Goal: Check status

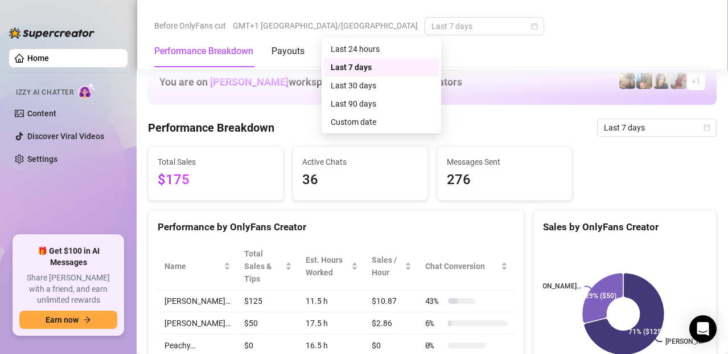
click at [432, 27] on span "Last 7 days" at bounding box center [485, 26] width 106 height 17
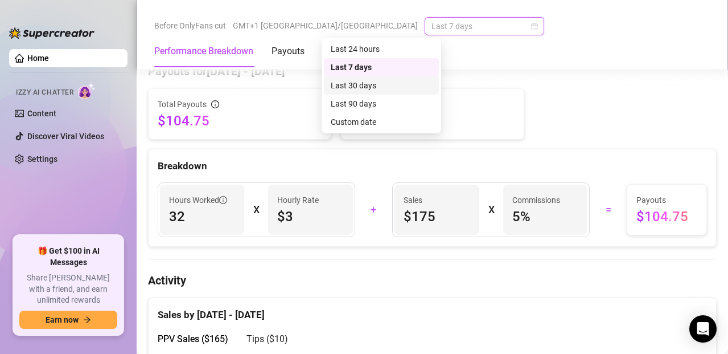
click at [350, 88] on div "Last 30 days" at bounding box center [381, 85] width 101 height 13
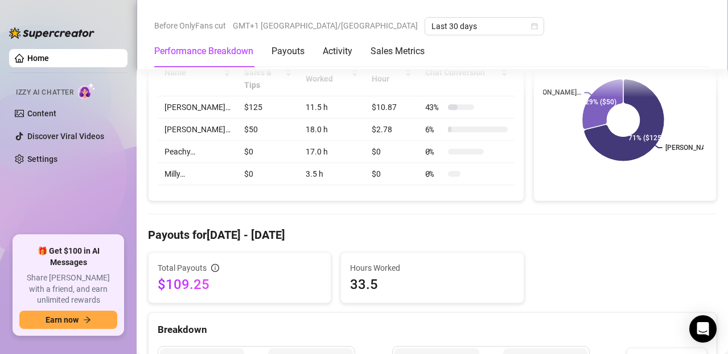
scroll to position [202, 0]
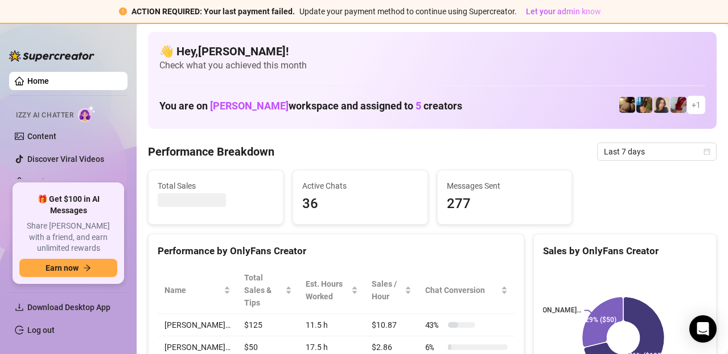
click at [645, 155] on span "Last 7 days" at bounding box center [657, 151] width 106 height 17
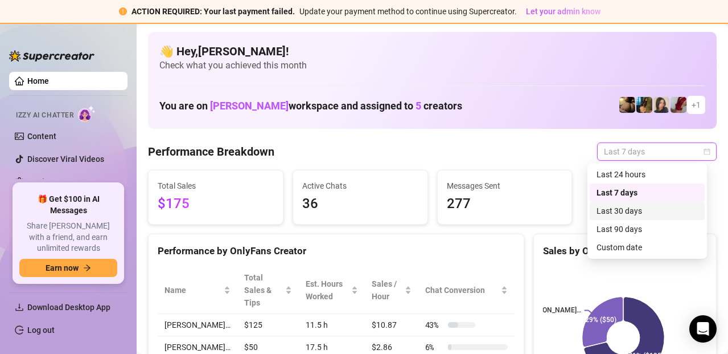
click at [666, 212] on div "Last 30 days" at bounding box center [647, 210] width 101 height 13
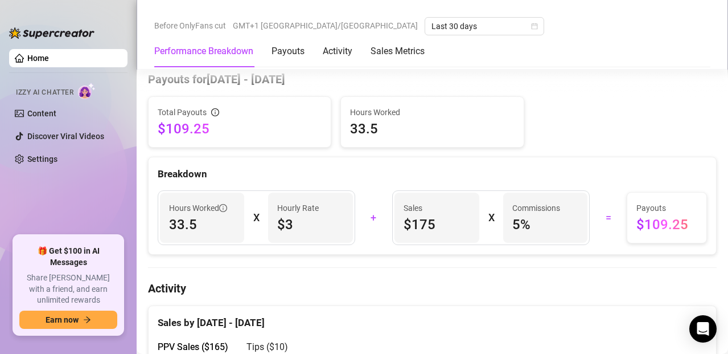
scroll to position [350, 0]
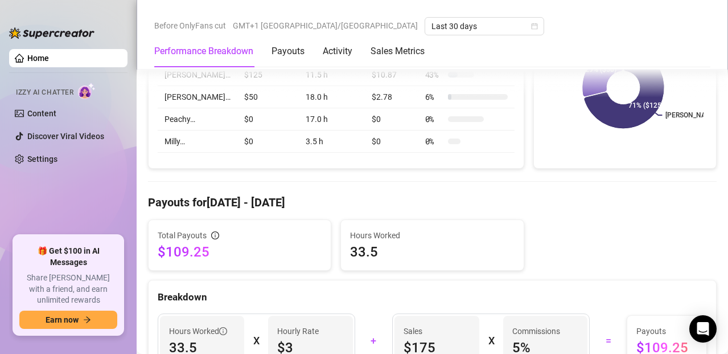
scroll to position [313, 0]
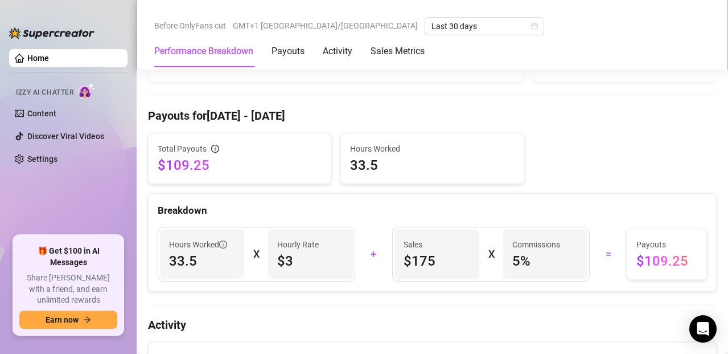
click at [213, 260] on span "33.5" at bounding box center [202, 261] width 66 height 18
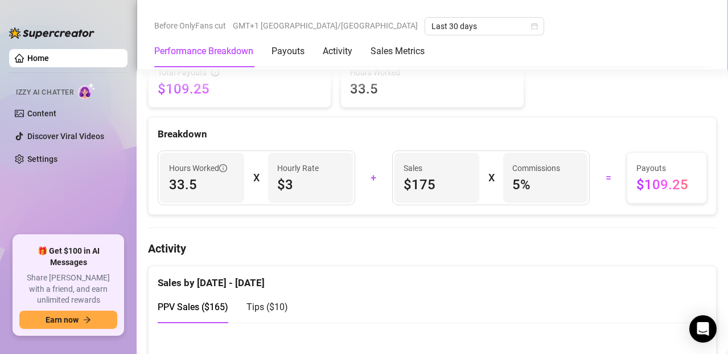
scroll to position [0, 0]
